Goal: Find specific page/section: Find specific page/section

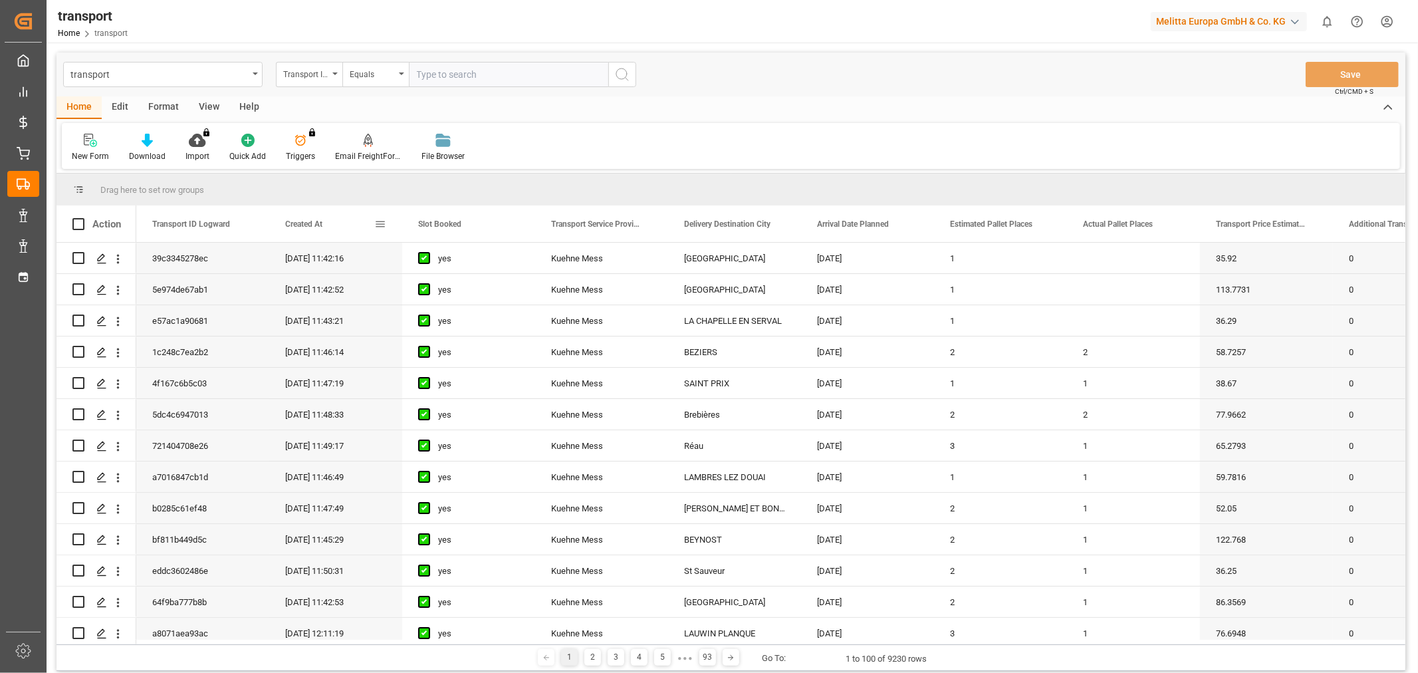
click at [316, 231] on div "Created At" at bounding box center [329, 223] width 89 height 37
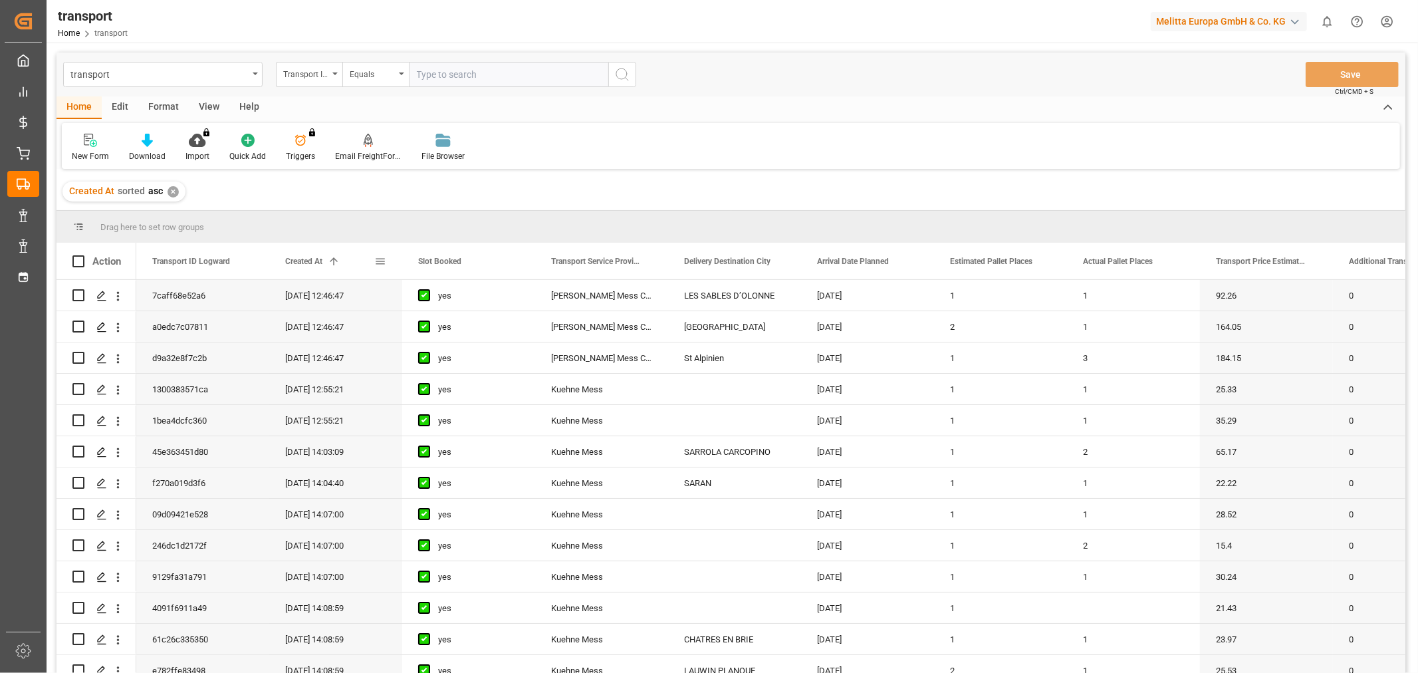
drag, startPoint x: 302, startPoint y: 257, endPoint x: 270, endPoint y: 2, distance: 256.7
click at [273, 86] on div "transport Transport ID Logward Equals Save Ctrl/CMD + S Home Edit Format View H…" at bounding box center [731, 381] width 1349 height 656
click at [301, 261] on span "Created At" at bounding box center [303, 261] width 37 height 9
